Goal: Task Accomplishment & Management: Use online tool/utility

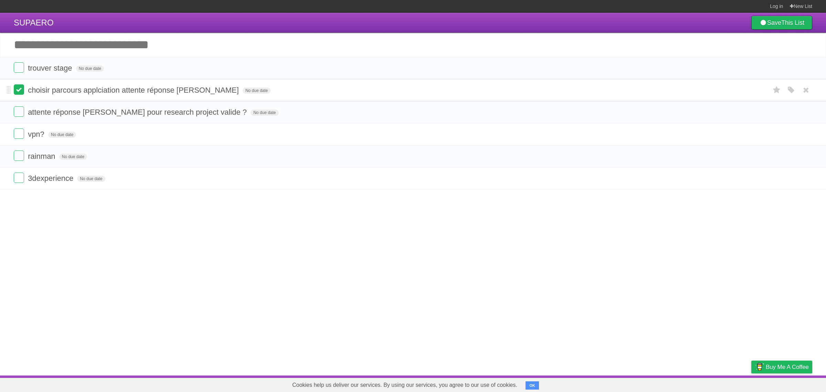
click at [22, 89] on label at bounding box center [19, 89] width 10 height 10
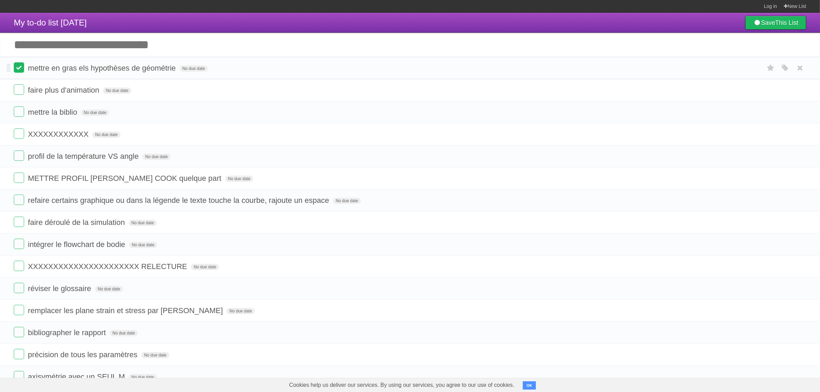
click at [14, 67] on label at bounding box center [19, 67] width 10 height 10
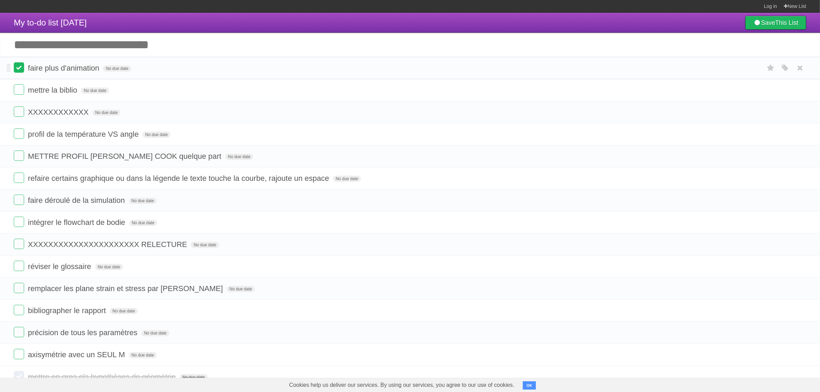
click at [16, 70] on label at bounding box center [19, 67] width 10 height 10
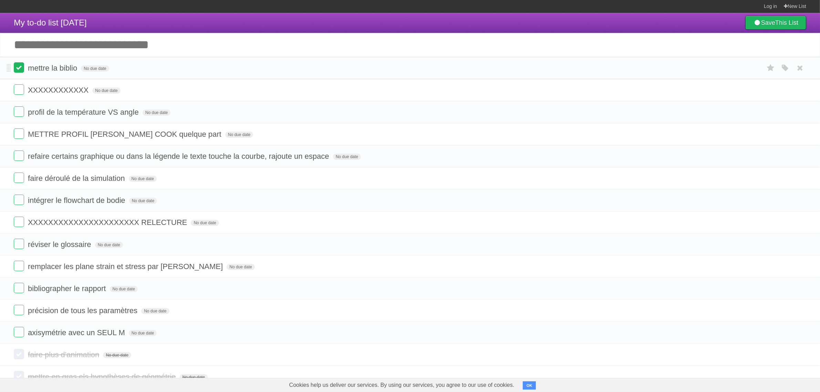
click at [23, 70] on label at bounding box center [19, 67] width 10 height 10
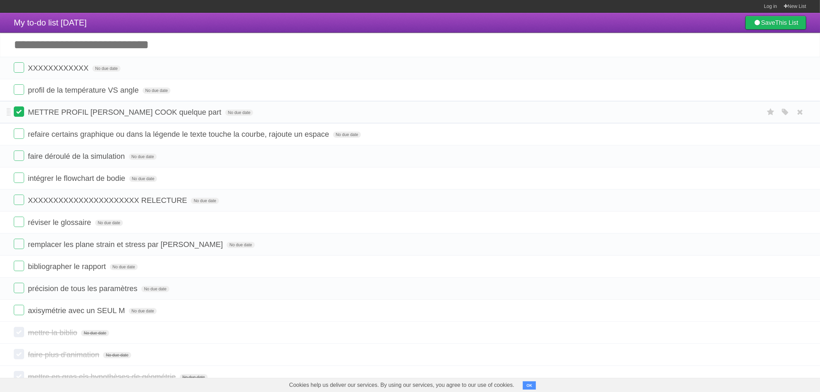
click at [22, 110] on label at bounding box center [19, 111] width 10 height 10
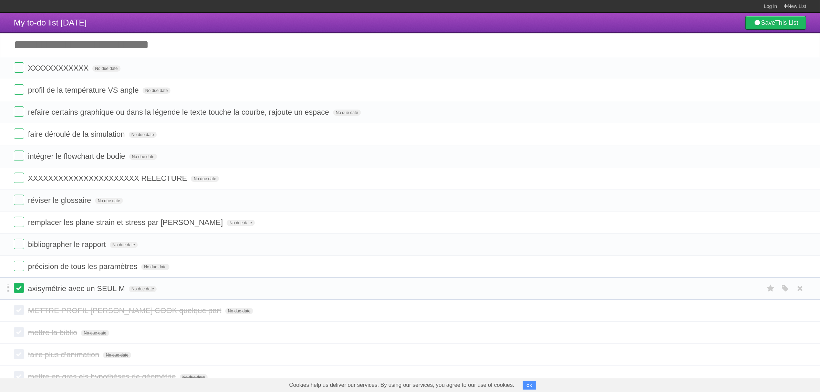
click at [20, 291] on label at bounding box center [19, 288] width 10 height 10
click at [21, 246] on label at bounding box center [19, 244] width 10 height 10
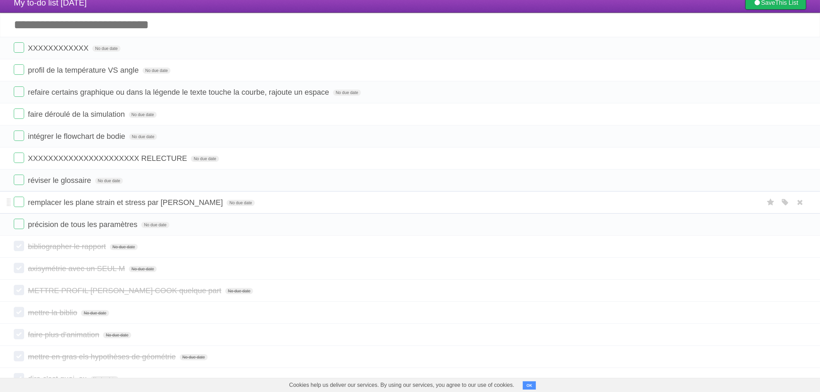
scroll to position [111, 0]
